Goal: Information Seeking & Learning: Find specific fact

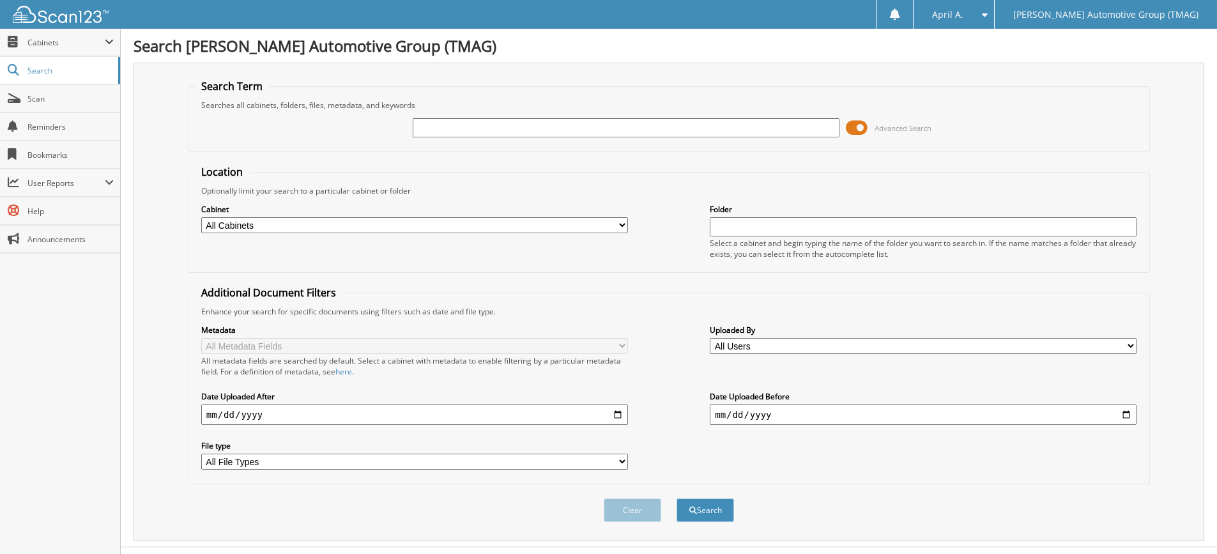
click at [429, 131] on input "text" at bounding box center [626, 127] width 427 height 19
type input "227247BCVX"
click at [676, 498] on button "Search" at bounding box center [704, 510] width 57 height 24
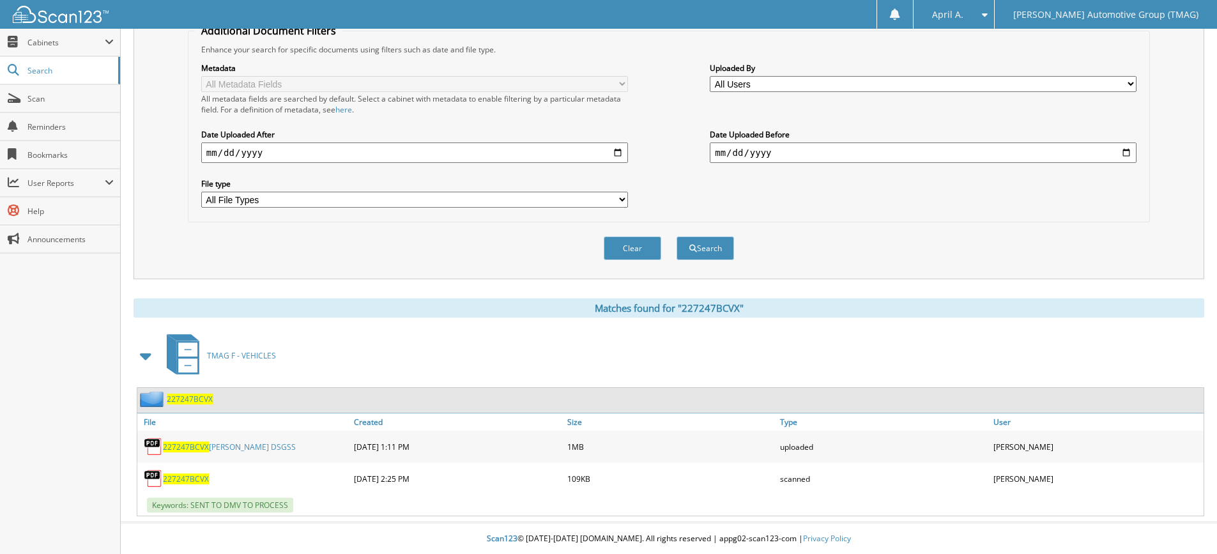
scroll to position [263, 0]
click at [157, 400] on img at bounding box center [153, 398] width 27 height 16
click at [153, 418] on link "File" at bounding box center [243, 421] width 213 height 17
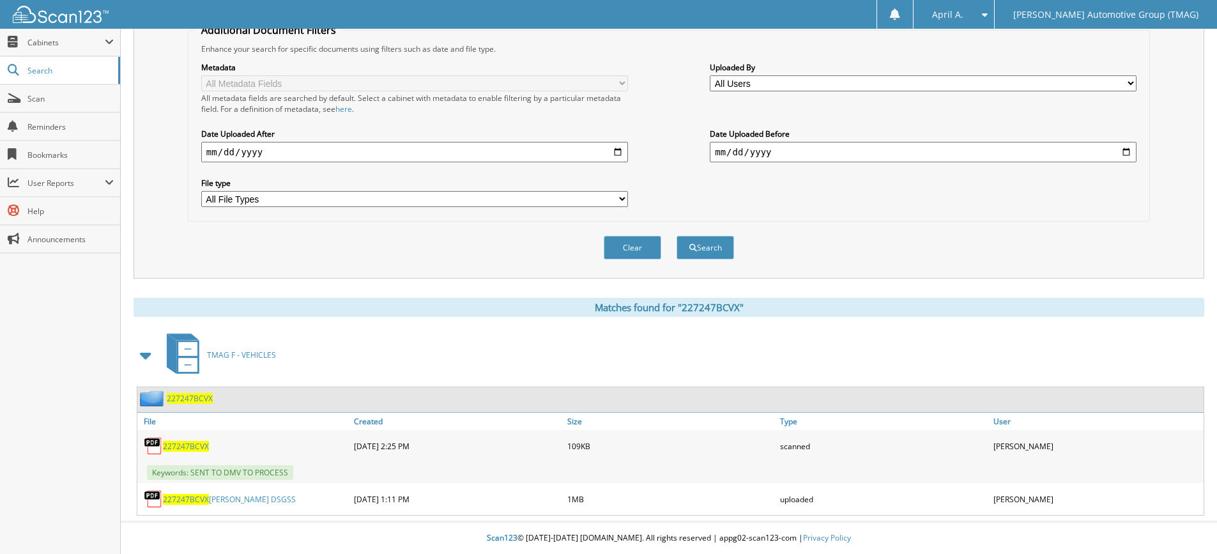
click at [213, 504] on link "227247BCVX VEGA DSGSS" at bounding box center [229, 499] width 133 height 11
click at [194, 441] on span "227247BCVX" at bounding box center [186, 446] width 46 height 11
click at [198, 446] on span "227247BCVX" at bounding box center [186, 446] width 46 height 11
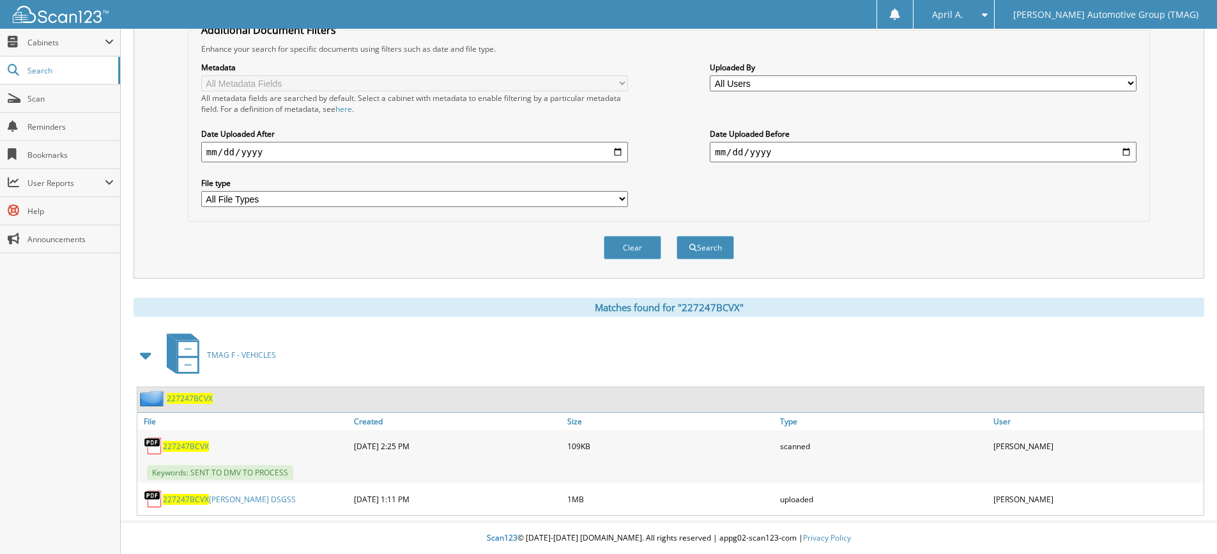
click at [198, 445] on span "227247BCVX" at bounding box center [186, 446] width 46 height 11
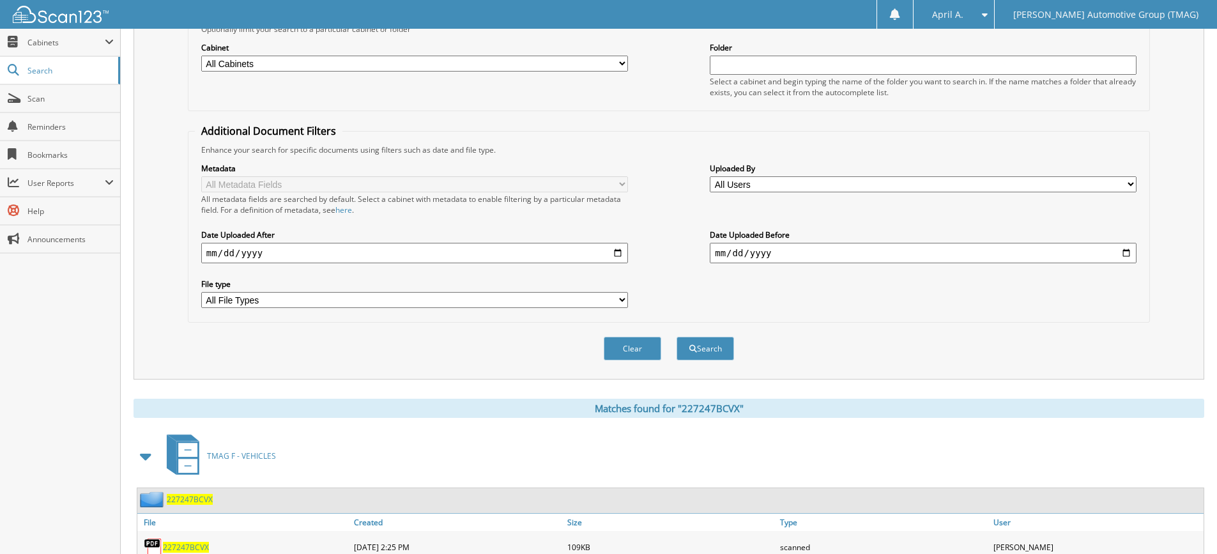
scroll to position [72, 0]
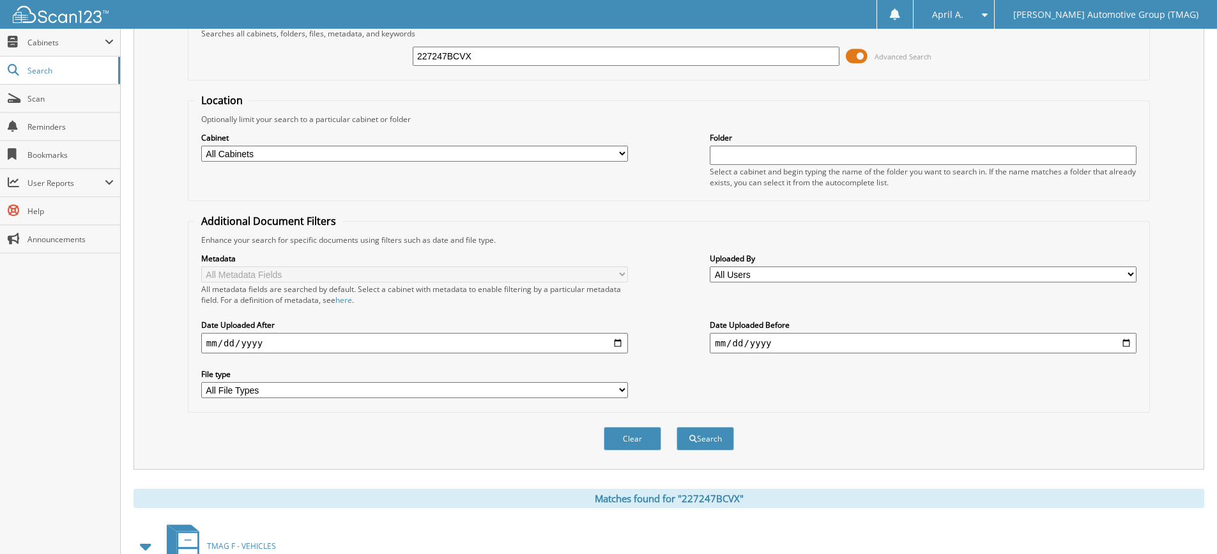
drag, startPoint x: 484, startPoint y: 53, endPoint x: 161, endPoint y: 43, distance: 322.8
click at [161, 43] on div "Search Term Searches all cabinets, folders, files, metadata, and keywords 22724…" at bounding box center [669, 230] width 1071 height 478
type input "290925"
click at [676, 427] on button "Search" at bounding box center [704, 439] width 57 height 24
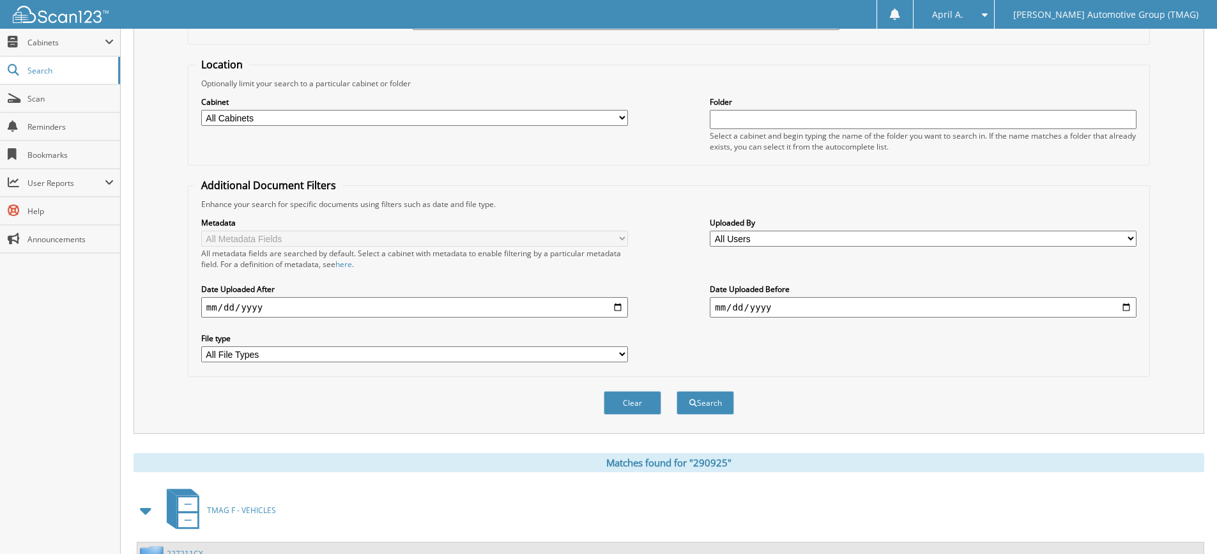
scroll to position [231, 0]
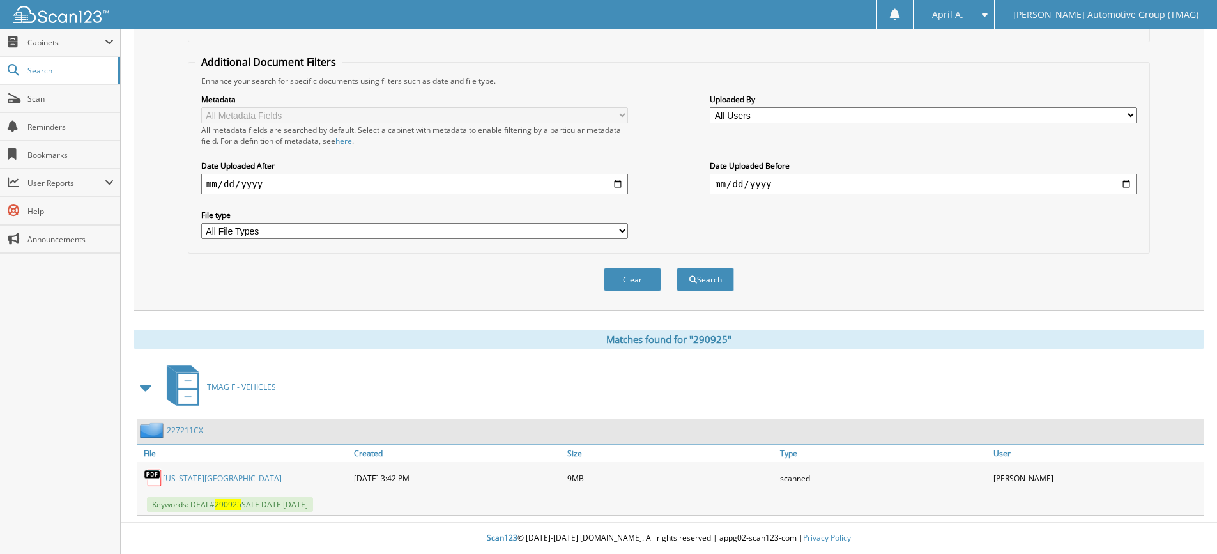
click at [254, 479] on link "[US_STATE][GEOGRAPHIC_DATA]" at bounding box center [222, 478] width 119 height 11
